Goal: Answer question/provide support: Share knowledge or assist other users

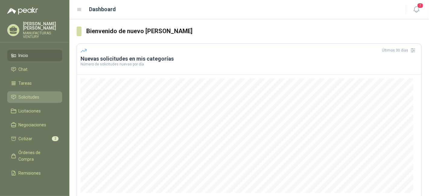
click at [28, 95] on span "Solicitudes" at bounding box center [29, 97] width 21 height 7
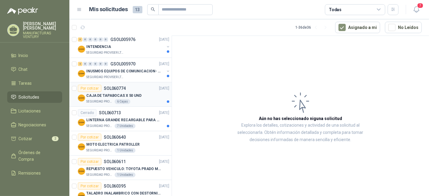
scroll to position [67, 0]
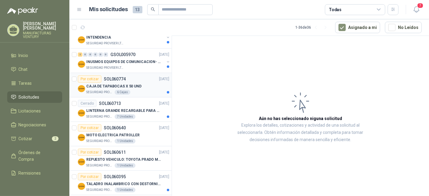
click at [137, 85] on p "CAJA DE TAPABOCAS X 50 UND" at bounding box center [113, 87] width 55 height 6
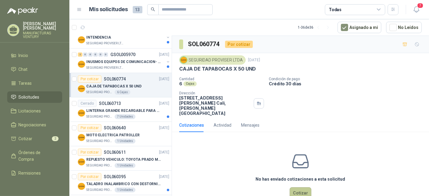
click at [290, 188] on button "Cotizar" at bounding box center [301, 193] width 22 height 11
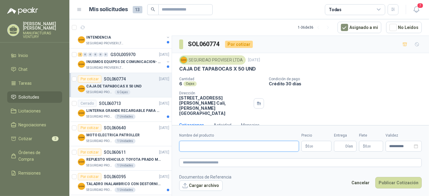
click at [196, 141] on input "Nombre del producto" at bounding box center [239, 146] width 120 height 11
click at [351, 82] on p "Crédito 30 días" at bounding box center [348, 83] width 158 height 5
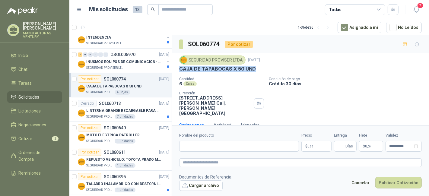
drag, startPoint x: 256, startPoint y: 68, endPoint x: 180, endPoint y: 69, distance: 75.8
click at [180, 69] on div "CAJA DE TAPABOCAS X 50 UND" at bounding box center [300, 69] width 243 height 6
copy p "CAJA DE TAPABOCAS X 50 UND"
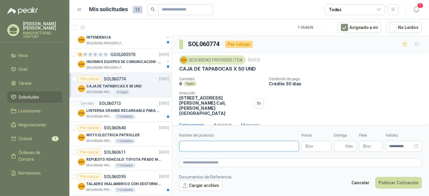
click at [198, 147] on input "Nombre del producto" at bounding box center [239, 146] width 120 height 11
paste input "**********"
type input "**********"
click at [322, 148] on p "$ 0 ,00" at bounding box center [317, 146] width 30 height 11
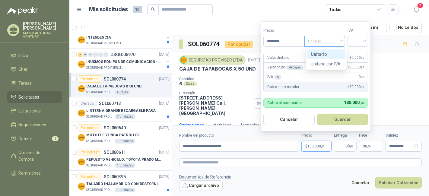
click at [340, 42] on span "Unitario" at bounding box center [325, 41] width 34 height 9
type input "********"
click at [322, 53] on div "Unitario" at bounding box center [326, 54] width 31 height 7
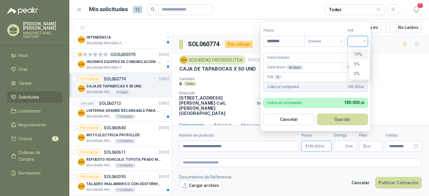
click at [360, 38] on input "search" at bounding box center [358, 40] width 13 height 9
click at [359, 54] on div "19%" at bounding box center [359, 54] width 11 height 7
click at [340, 121] on button "Guardar" at bounding box center [344, 119] width 52 height 11
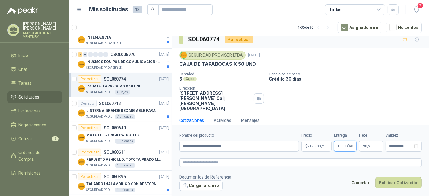
scroll to position [6, 0]
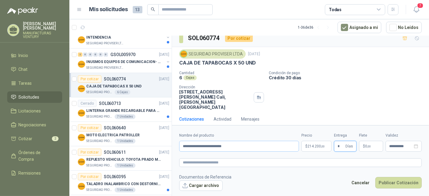
type input "*"
drag, startPoint x: 242, startPoint y: 149, endPoint x: 169, endPoint y: 143, distance: 73.7
click at [169, 143] on div "Solicitudes de nuevos compradores Por cotizar SOL060828 [DATE] BREAKER TOTALIZA…" at bounding box center [249, 117] width 360 height 163
click at [198, 161] on textarea at bounding box center [300, 163] width 243 height 8
paste textarea "**********"
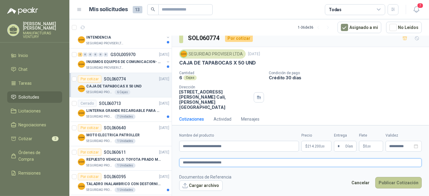
type textarea "**********"
click at [402, 184] on button "Publicar Cotización" at bounding box center [399, 182] width 47 height 11
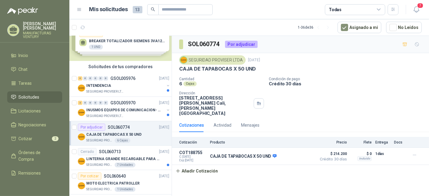
scroll to position [0, 0]
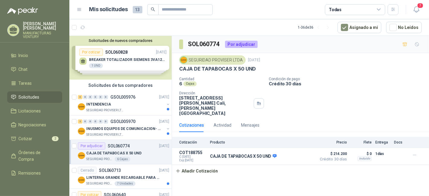
click at [124, 57] on div "Solicitudes de nuevos compradores Por cotizar SOL060828 [DATE] BREAKER TOTALIZA…" at bounding box center [120, 58] width 102 height 44
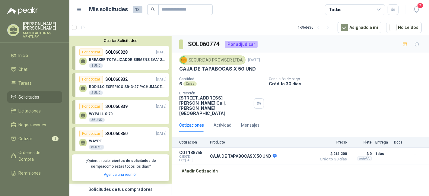
click at [124, 57] on div "BREAKER TOTALIZADOR SIEMENS 3VA1212-SEF32-0AA0(88-125)AMP 1 UND" at bounding box center [122, 62] width 87 height 13
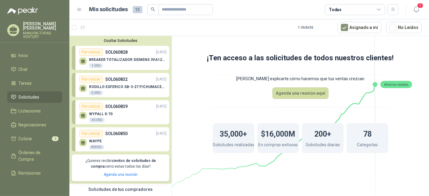
click at [124, 57] on div "BREAKER TOTALIZADOR SIEMENS 3VA1212-SEF32-0AA0(88-125)AMP 1 UND" at bounding box center [122, 62] width 87 height 13
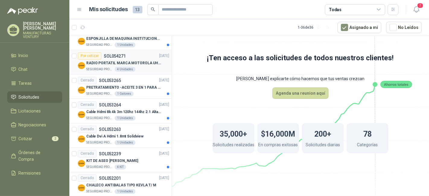
scroll to position [887, 0]
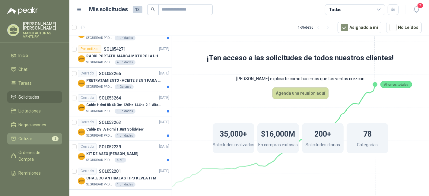
click at [26, 137] on span "Cotizar" at bounding box center [26, 139] width 14 height 7
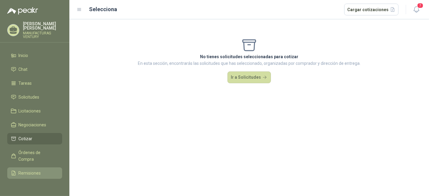
click at [33, 174] on span "Remisiones" at bounding box center [30, 173] width 22 height 7
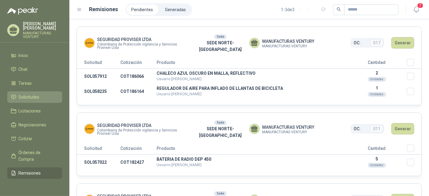
click at [28, 97] on span "Solicitudes" at bounding box center [29, 97] width 21 height 7
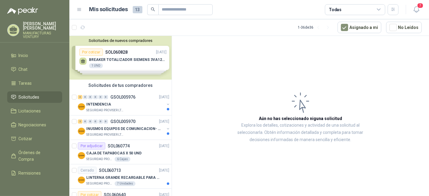
click at [123, 59] on div "Solicitudes de nuevos compradores Por cotizar SOL060828 [DATE] BREAKER TOTALIZA…" at bounding box center [120, 58] width 102 height 44
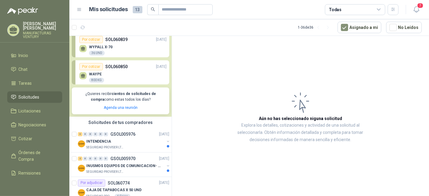
scroll to position [168, 0]
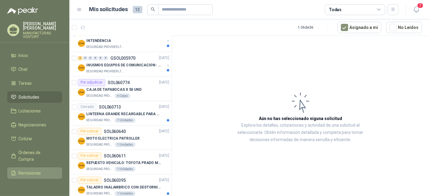
click at [26, 175] on span "Remisiones" at bounding box center [30, 173] width 22 height 7
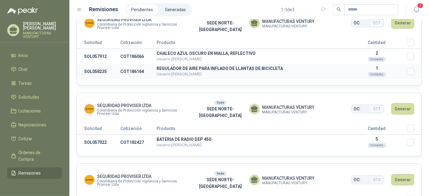
scroll to position [37, 0]
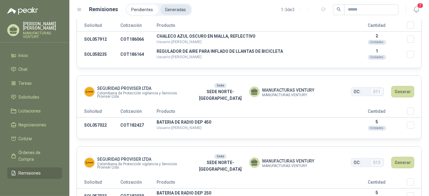
click at [179, 11] on li "Generadas" at bounding box center [176, 10] width 31 height 10
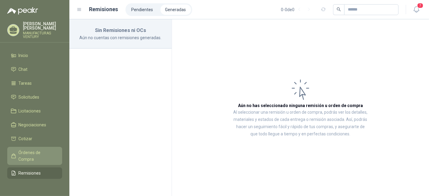
click at [33, 159] on span "Órdenes de Compra" at bounding box center [38, 156] width 38 height 13
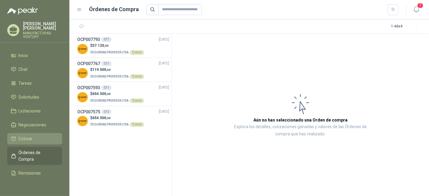
click at [31, 141] on span "Cotizar" at bounding box center [26, 139] width 14 height 7
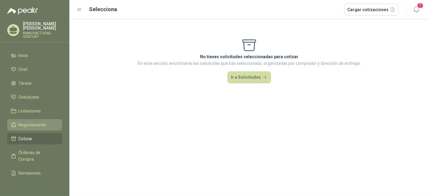
click at [31, 127] on span "Negociaciones" at bounding box center [33, 125] width 28 height 7
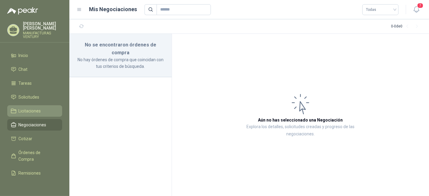
click at [39, 113] on span "Licitaciones" at bounding box center [30, 111] width 22 height 7
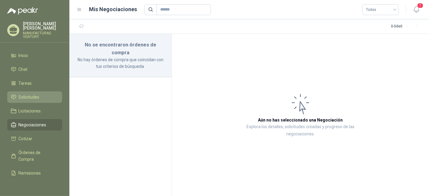
click at [39, 95] on span "Solicitudes" at bounding box center [29, 97] width 21 height 7
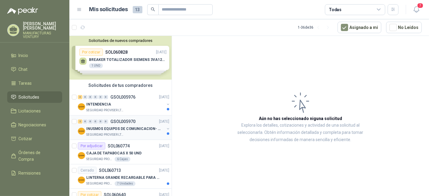
click at [125, 131] on p "INUSMOS EQUIPOS DE COMUNICACION- DGP 8550" at bounding box center [123, 129] width 75 height 6
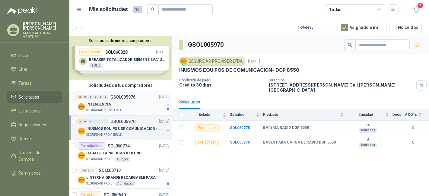
click at [132, 105] on div "INTENDENCIA" at bounding box center [125, 104] width 78 height 7
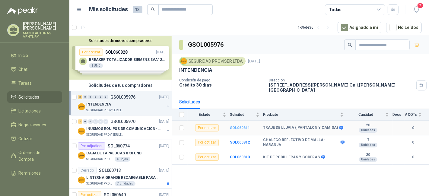
click at [241, 127] on b "SOL060811" at bounding box center [240, 128] width 20 height 4
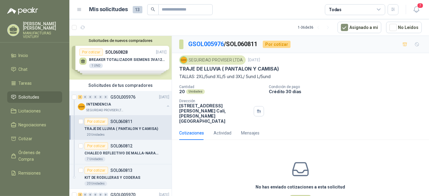
scroll to position [18, 0]
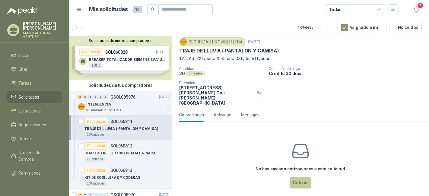
click at [298, 177] on button "Cotizar" at bounding box center [301, 182] width 22 height 11
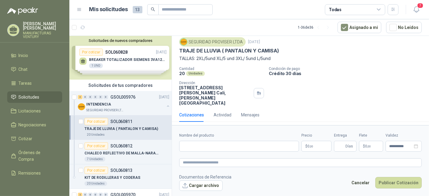
scroll to position [14, 0]
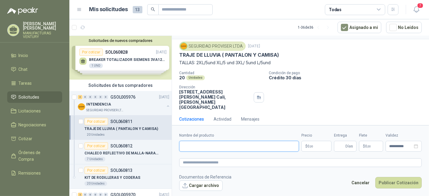
click at [217, 146] on input "Nombre del producto" at bounding box center [239, 146] width 120 height 11
click at [317, 92] on div "Cantidad 20 Unidades Condición de pago Crédito 30 días Dirección [STREET_ADDRES…" at bounding box center [300, 90] width 243 height 39
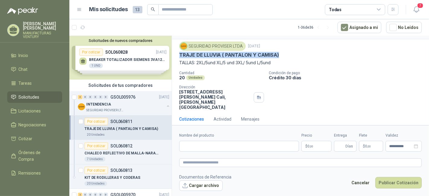
drag, startPoint x: 179, startPoint y: 53, endPoint x: 285, endPoint y: 55, distance: 106.0
click at [285, 55] on div "TRAJE DE LLUVIA ( PANTALON Y CAMISA)" at bounding box center [300, 55] width 243 height 6
copy p "TRAJE DE LLUVIA ( PANTALON Y CAMISA)"
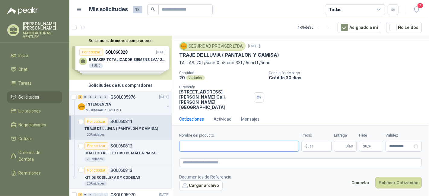
click at [207, 150] on input "Nombre del producto" at bounding box center [239, 146] width 120 height 11
paste input "**********"
type input "**********"
click at [317, 148] on p "$ 0 ,00" at bounding box center [317, 146] width 30 height 11
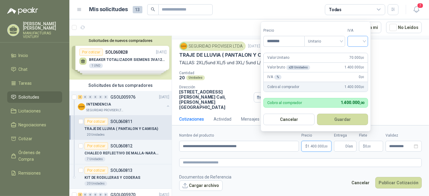
type input "********"
click at [359, 42] on input "search" at bounding box center [358, 40] width 13 height 9
click at [358, 53] on div "19%" at bounding box center [359, 54] width 11 height 7
click at [344, 122] on button "Guardar" at bounding box center [344, 119] width 52 height 11
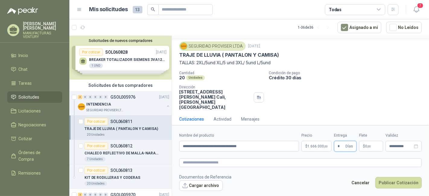
type input "*"
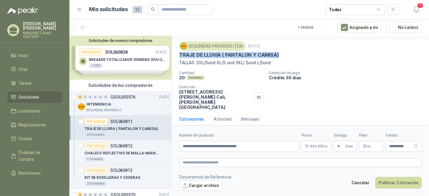
drag, startPoint x: 281, startPoint y: 54, endPoint x: 178, endPoint y: 53, distance: 103.3
click at [178, 53] on div "SEGURIDAD PROVISER LTDA [DATE] TRAJE DE LLUVIA ( PANTALON Y CAMISA) TALLAS: 2XL…" at bounding box center [300, 75] width 257 height 73
copy p "TRAJE DE LLUVIA ( PANTALON Y CAMISA)"
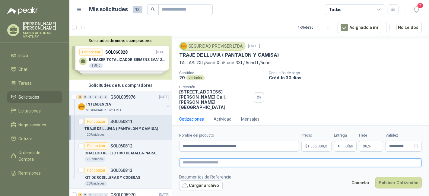
click at [191, 163] on textarea at bounding box center [300, 163] width 243 height 8
paste textarea "**********"
type textarea "**********"
click at [404, 181] on button "Publicar Cotización" at bounding box center [399, 182] width 47 height 11
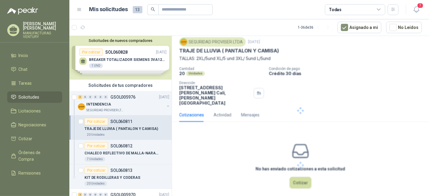
scroll to position [0, 0]
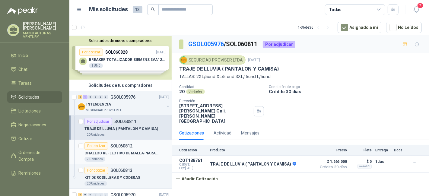
click at [122, 153] on p "CHALECO REFLECTIVO DE MALLA-NARANJA" at bounding box center [122, 154] width 75 height 6
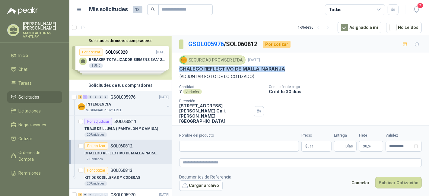
drag, startPoint x: 285, startPoint y: 68, endPoint x: 176, endPoint y: 68, distance: 108.7
click at [176, 68] on div "SEGURIDAD PROVISER LTDA [DATE] CHALECO REFLECTIVO [PERSON_NAME]-NARANJA (ADJUNT…" at bounding box center [300, 89] width 257 height 73
copy p "CHALECO REFLECTIVO DE MALLA-NARANJA"
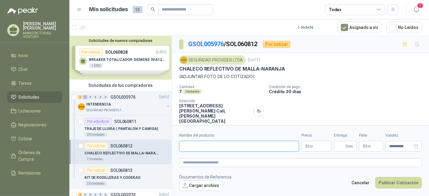
click at [211, 149] on input "Nombre del producto" at bounding box center [239, 146] width 120 height 11
paste input "**********"
type input "**********"
click at [319, 146] on p "$ 0 ,00" at bounding box center [317, 146] width 30 height 11
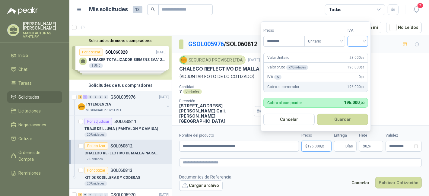
type input "********"
click at [365, 40] on input "search" at bounding box center [358, 40] width 13 height 9
click at [361, 51] on div "19%" at bounding box center [359, 54] width 11 height 7
click at [333, 121] on button "Guardar" at bounding box center [344, 119] width 52 height 11
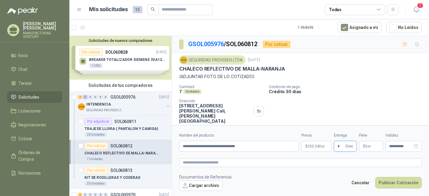
scroll to position [14, 0]
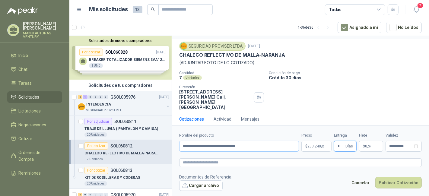
type input "*"
drag, startPoint x: 257, startPoint y: 147, endPoint x: 173, endPoint y: 149, distance: 84.0
click at [173, 149] on form "**********" at bounding box center [300, 161] width 257 height 73
click at [200, 163] on textarea at bounding box center [300, 163] width 243 height 8
paste textarea "**********"
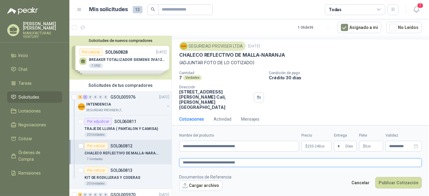
type textarea "**********"
click at [316, 146] on span "233.240 ,00" at bounding box center [316, 147] width 17 height 4
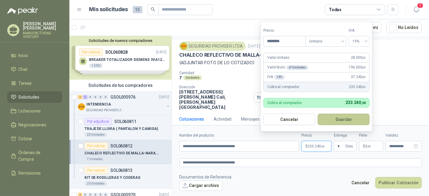
click at [357, 121] on button "Guardar" at bounding box center [344, 119] width 52 height 11
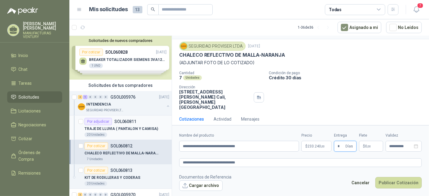
scroll to position [34, 0]
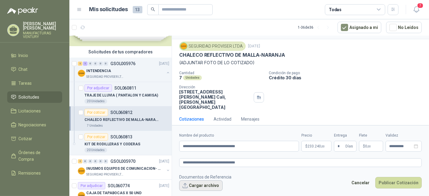
click at [206, 188] on button "Cargar archivo" at bounding box center [200, 186] width 43 height 11
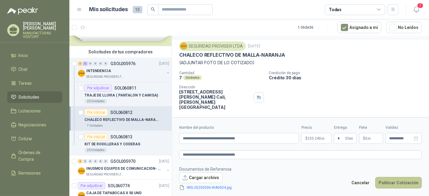
click at [398, 181] on button "Publicar Cotización" at bounding box center [399, 182] width 47 height 11
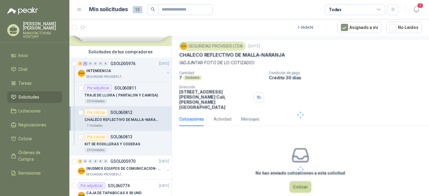
scroll to position [0, 0]
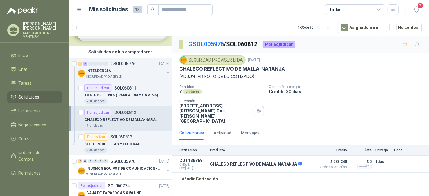
click at [125, 118] on p "CHALECO REFLECTIVO DE MALLA-NARANJA" at bounding box center [122, 120] width 75 height 6
click at [124, 91] on div "Por adjudicar SOL060811" at bounding box center [111, 88] width 52 height 7
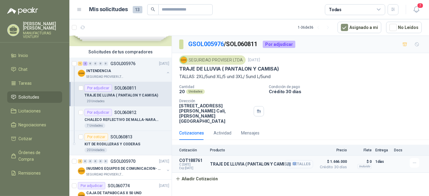
click at [302, 160] on button "Detalles" at bounding box center [299, 164] width 28 height 8
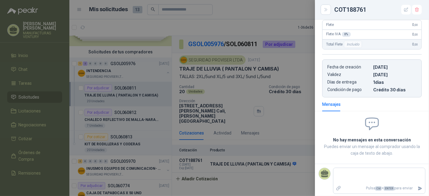
scroll to position [139, 0]
click at [290, 129] on div at bounding box center [214, 98] width 429 height 196
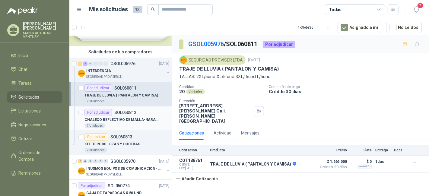
click at [127, 117] on p "CHALECO REFLECTIVO DE MALLA-NARANJA" at bounding box center [122, 120] width 75 height 6
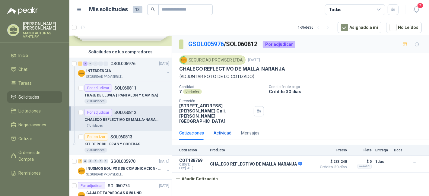
click at [226, 130] on div "Actividad" at bounding box center [223, 133] width 18 height 7
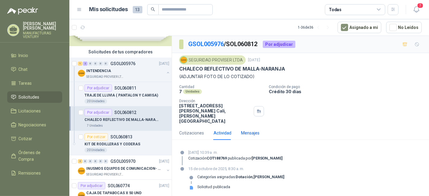
click at [249, 130] on div "Mensajes" at bounding box center [250, 133] width 18 height 7
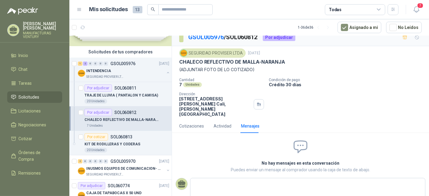
scroll to position [11, 0]
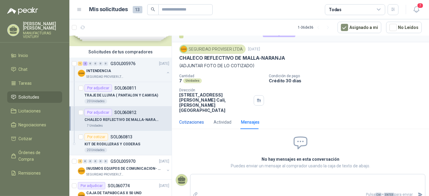
click at [184, 119] on div "Cotizaciones" at bounding box center [191, 122] width 25 height 7
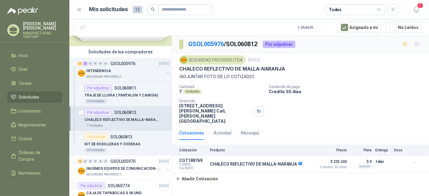
scroll to position [0, 0]
click at [135, 95] on p "TRAJE DE LLUVIA ( PANTALON Y CAMISA)" at bounding box center [122, 96] width 74 height 6
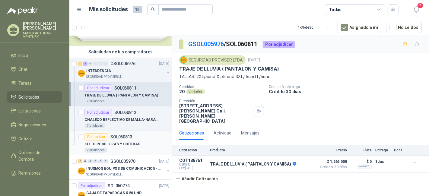
click at [106, 145] on p "KIT DE RODILLERAS Y CODERAS" at bounding box center [113, 145] width 56 height 6
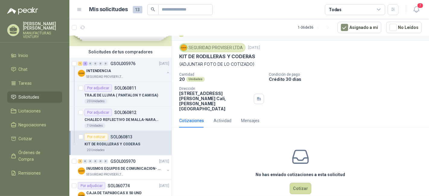
scroll to position [18, 0]
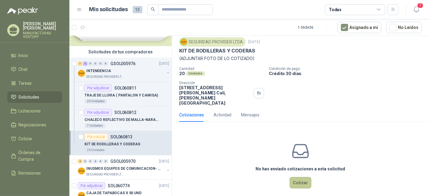
click at [298, 177] on button "Cotizar" at bounding box center [301, 182] width 22 height 11
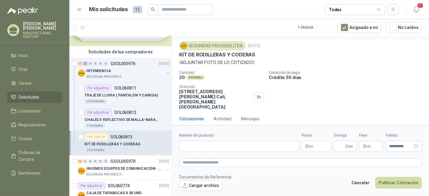
scroll to position [14, 0]
click at [214, 145] on input "Nombre del producto" at bounding box center [239, 146] width 120 height 11
click at [200, 147] on input "Nombre del producto" at bounding box center [239, 146] width 120 height 11
click at [255, 173] on form "**********" at bounding box center [300, 161] width 257 height 73
click at [317, 146] on p "$ 0 ,00" at bounding box center [317, 146] width 30 height 11
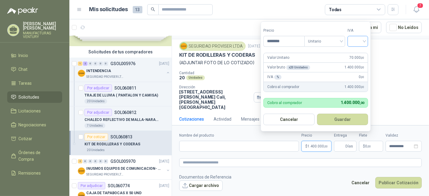
click at [365, 40] on input "search" at bounding box center [358, 40] width 13 height 9
click at [363, 53] on div "19%" at bounding box center [359, 54] width 11 height 7
click at [272, 40] on input "********" at bounding box center [285, 41] width 42 height 10
click at [283, 40] on input "****" at bounding box center [285, 41] width 42 height 10
type input "********"
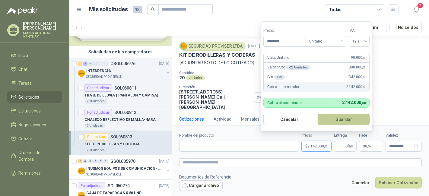
click at [336, 119] on button "Guardar" at bounding box center [344, 119] width 52 height 11
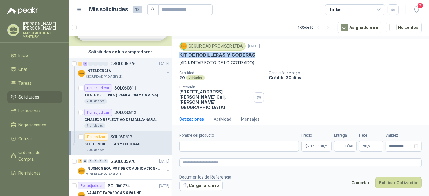
drag, startPoint x: 179, startPoint y: 53, endPoint x: 253, endPoint y: 56, distance: 74.7
click at [253, 56] on div "SEGURIDAD PROVISER LTDA [DATE] KIT DE RODILLERAS Y CODERAS (ADJUNTAR FOTO DE LO…" at bounding box center [300, 75] width 257 height 73
copy p "KIT DE RODILLERAS Y CODERAS"
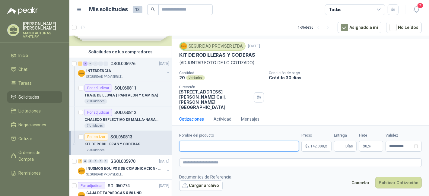
click at [199, 148] on input "Nombre del producto" at bounding box center [239, 146] width 120 height 11
paste input "**********"
type input "**********"
click at [338, 145] on input "Entrega" at bounding box center [341, 146] width 7 height 10
type input "*"
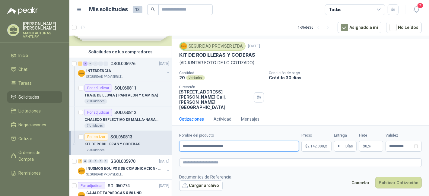
drag, startPoint x: 236, startPoint y: 147, endPoint x: 178, endPoint y: 148, distance: 58.6
click at [178, 148] on form "**********" at bounding box center [300, 161] width 257 height 73
click at [192, 163] on textarea at bounding box center [300, 163] width 243 height 8
paste textarea "**********"
type textarea "**********"
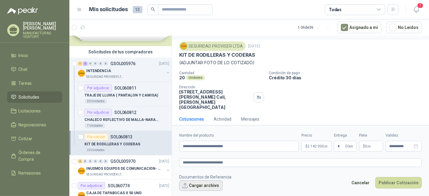
click at [215, 185] on button "Cargar archivo" at bounding box center [200, 186] width 43 height 11
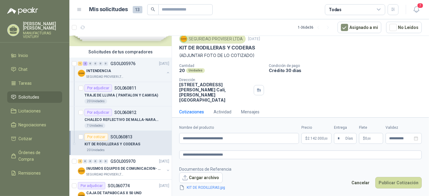
scroll to position [22, 0]
click at [402, 185] on button "Publicar Cotización" at bounding box center [399, 182] width 47 height 11
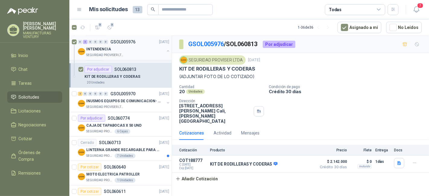
scroll to position [134, 0]
